Goal: Entertainment & Leisure: Consume media (video, audio)

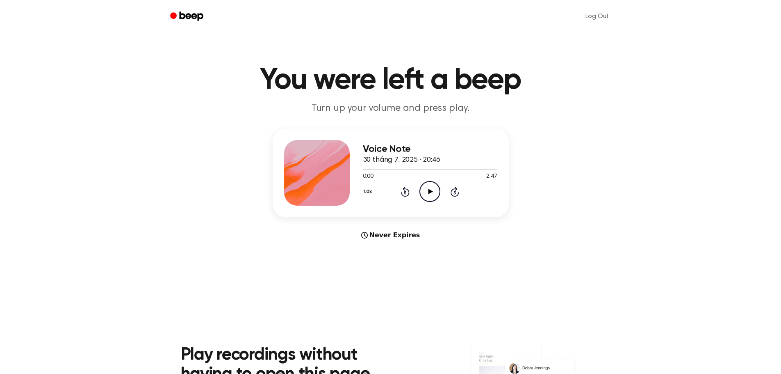
click at [426, 186] on icon "Play Audio" at bounding box center [429, 191] width 21 height 21
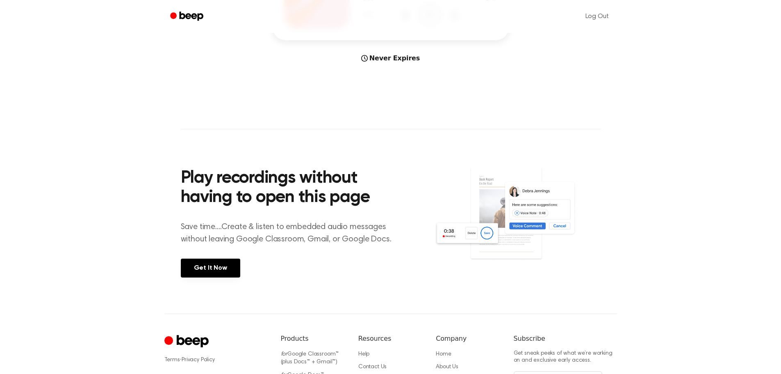
scroll to position [205, 0]
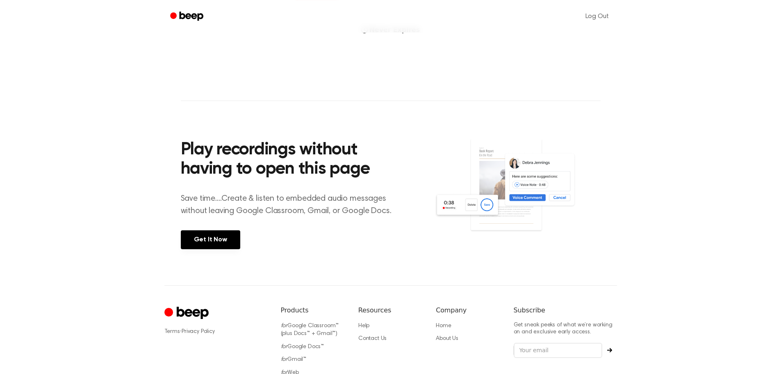
click at [532, 275] on section "Play recordings without having to open this page Save time....Create & listen t…" at bounding box center [391, 192] width 420 height 185
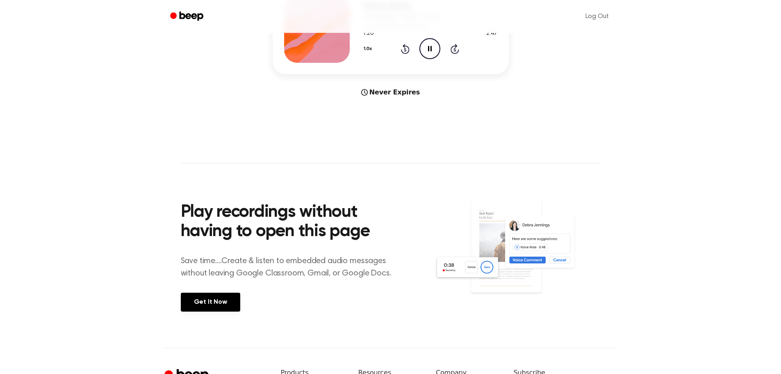
scroll to position [0, 0]
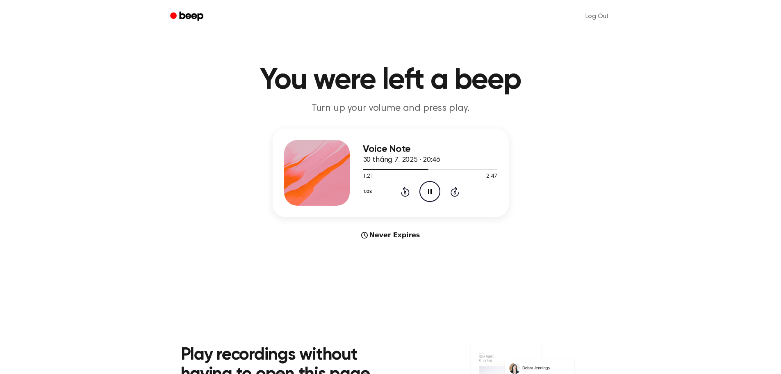
drag, startPoint x: 176, startPoint y: 42, endPoint x: 164, endPoint y: 31, distance: 15.9
click at [176, 42] on main "You were left a beep Turn up your volume and press play. Voice Note 30 tháng 7,…" at bounding box center [390, 245] width 781 height 490
drag, startPoint x: 383, startPoint y: 170, endPoint x: 301, endPoint y: 160, distance: 82.1
click at [301, 160] on div "Voice Note 30 tháng 7, 2025 · 20:46 2:47 2:47 Your browser does not support the…" at bounding box center [391, 172] width 236 height 89
click at [363, 169] on div at bounding box center [430, 169] width 134 height 1
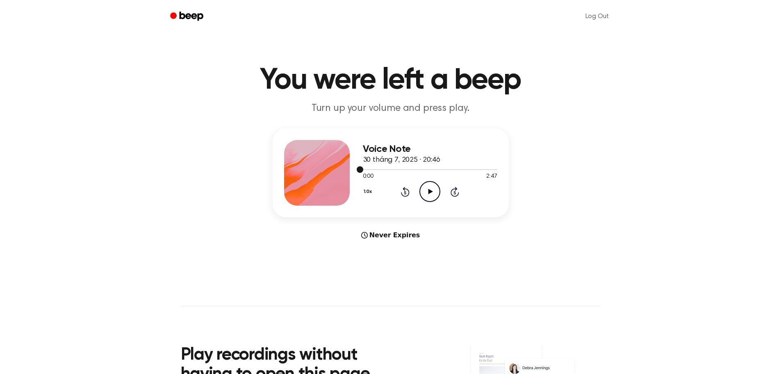
click at [363, 169] on span at bounding box center [360, 169] width 7 height 7
click at [424, 190] on icon "Play Audio" at bounding box center [429, 191] width 21 height 21
click at [383, 171] on div at bounding box center [430, 169] width 134 height 7
click at [385, 169] on div at bounding box center [386, 169] width 46 height 1
click at [373, 169] on div at bounding box center [374, 169] width 23 height 1
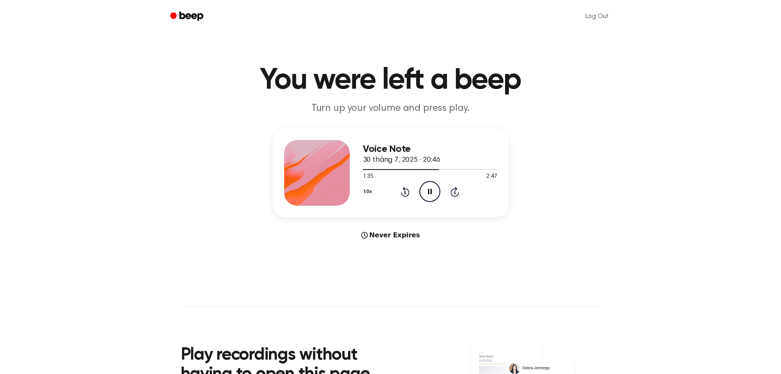
click at [431, 190] on icon at bounding box center [430, 191] width 4 height 5
